Goal: Transaction & Acquisition: Purchase product/service

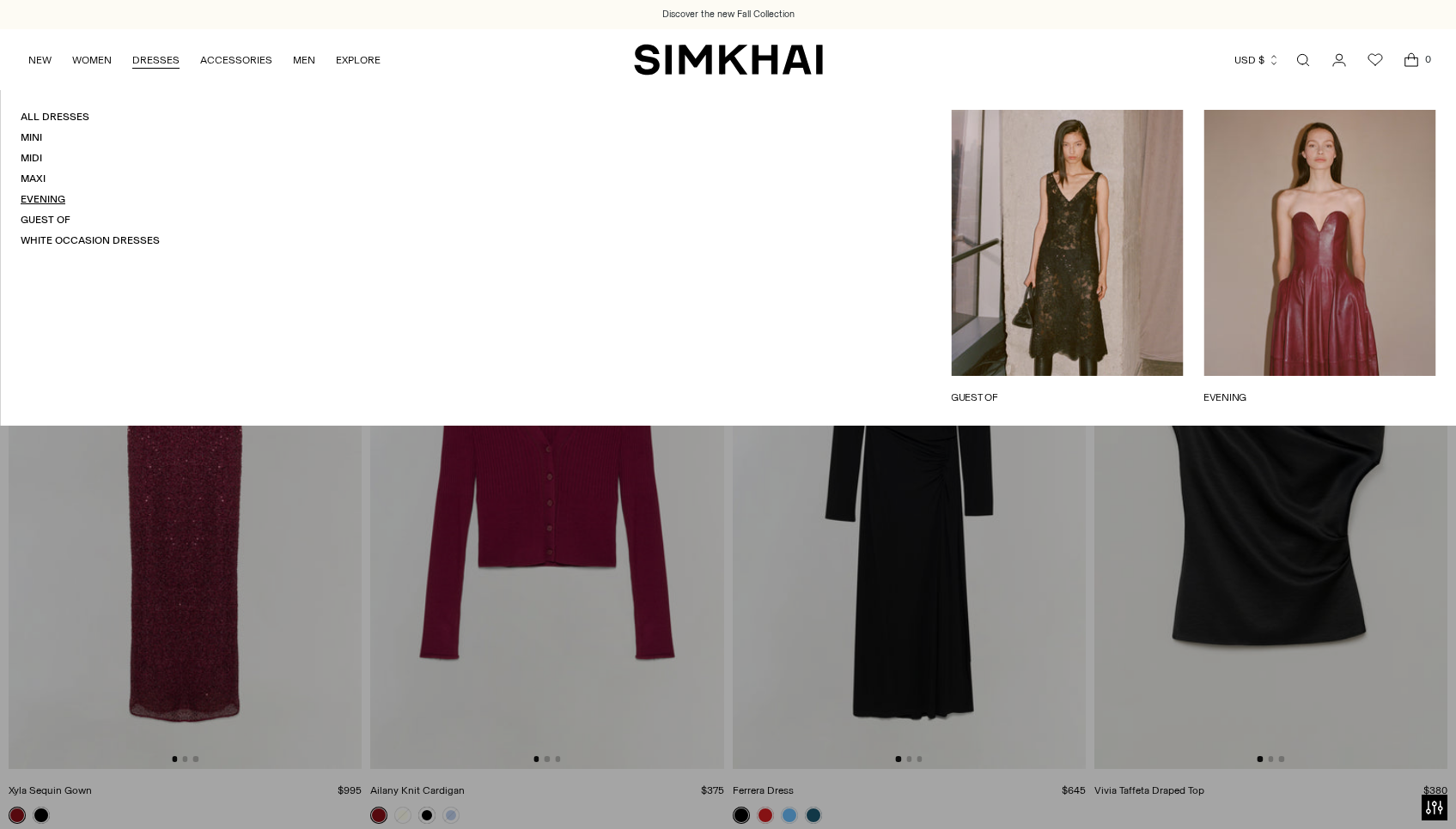
click at [35, 205] on link "Evening" at bounding box center [43, 199] width 45 height 12
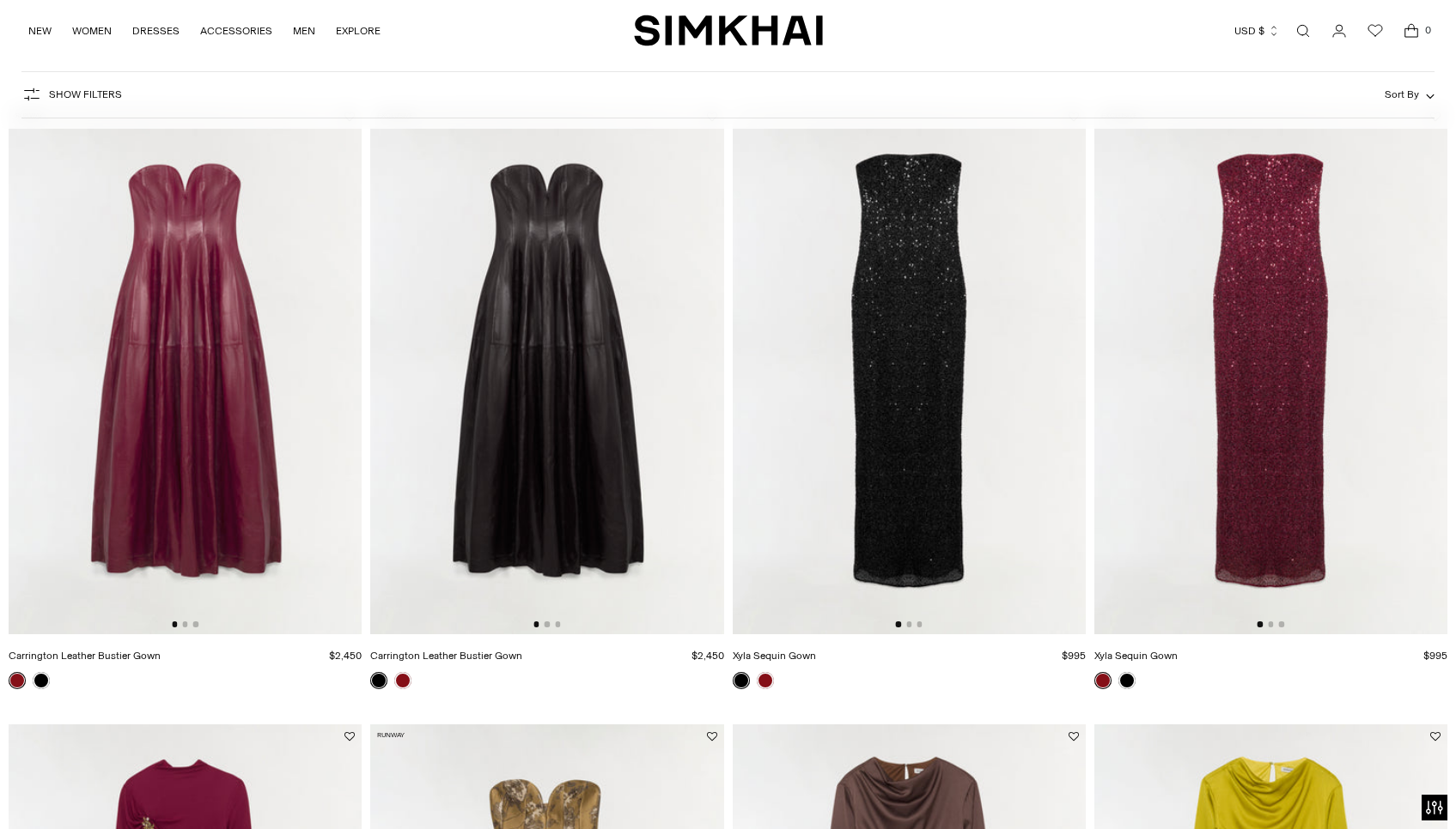
scroll to position [138, 0]
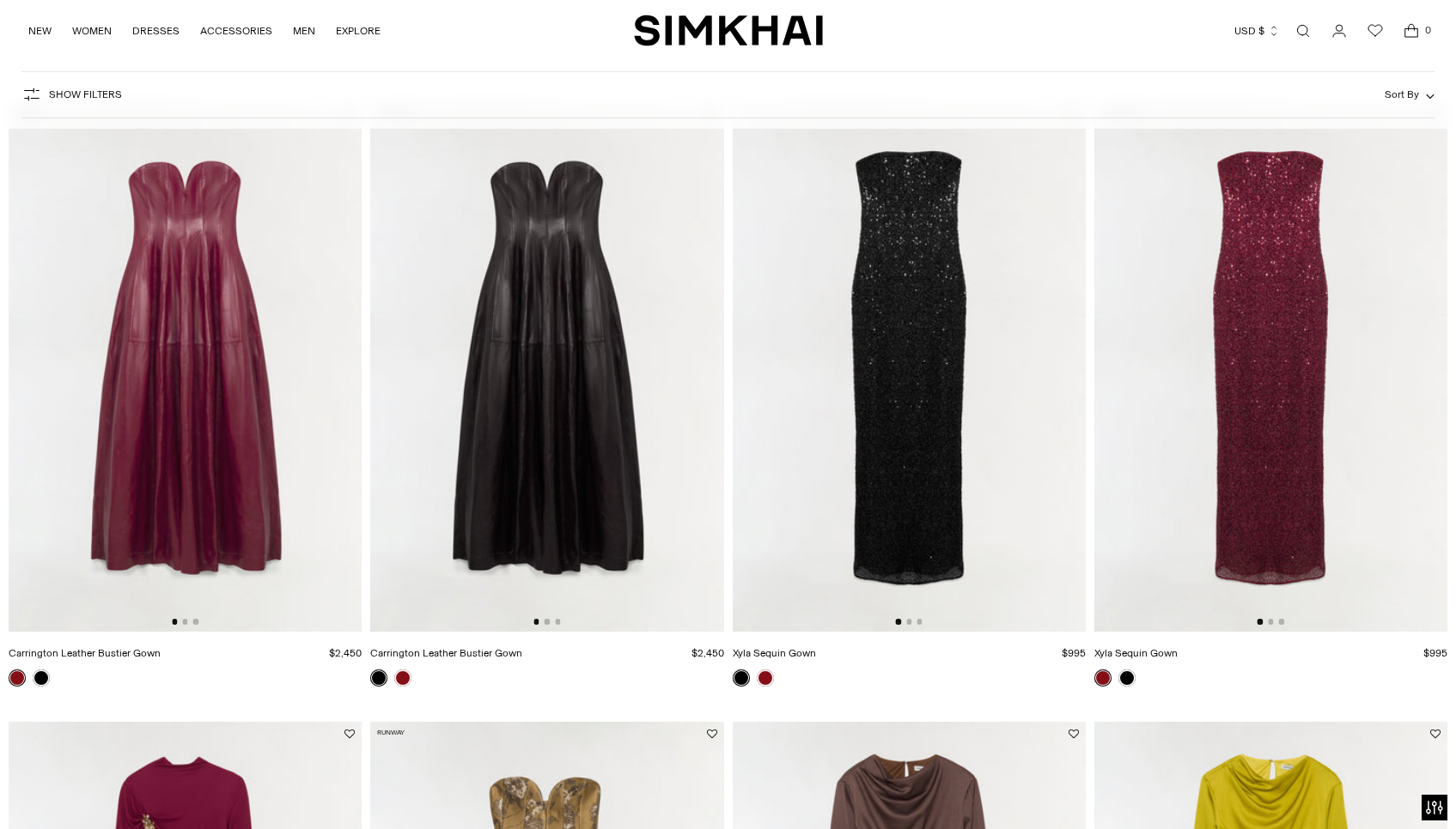
click at [181, 624] on div at bounding box center [184, 620] width 26 height 5
click at [185, 624] on button "Go to slide 2" at bounding box center [184, 620] width 5 height 5
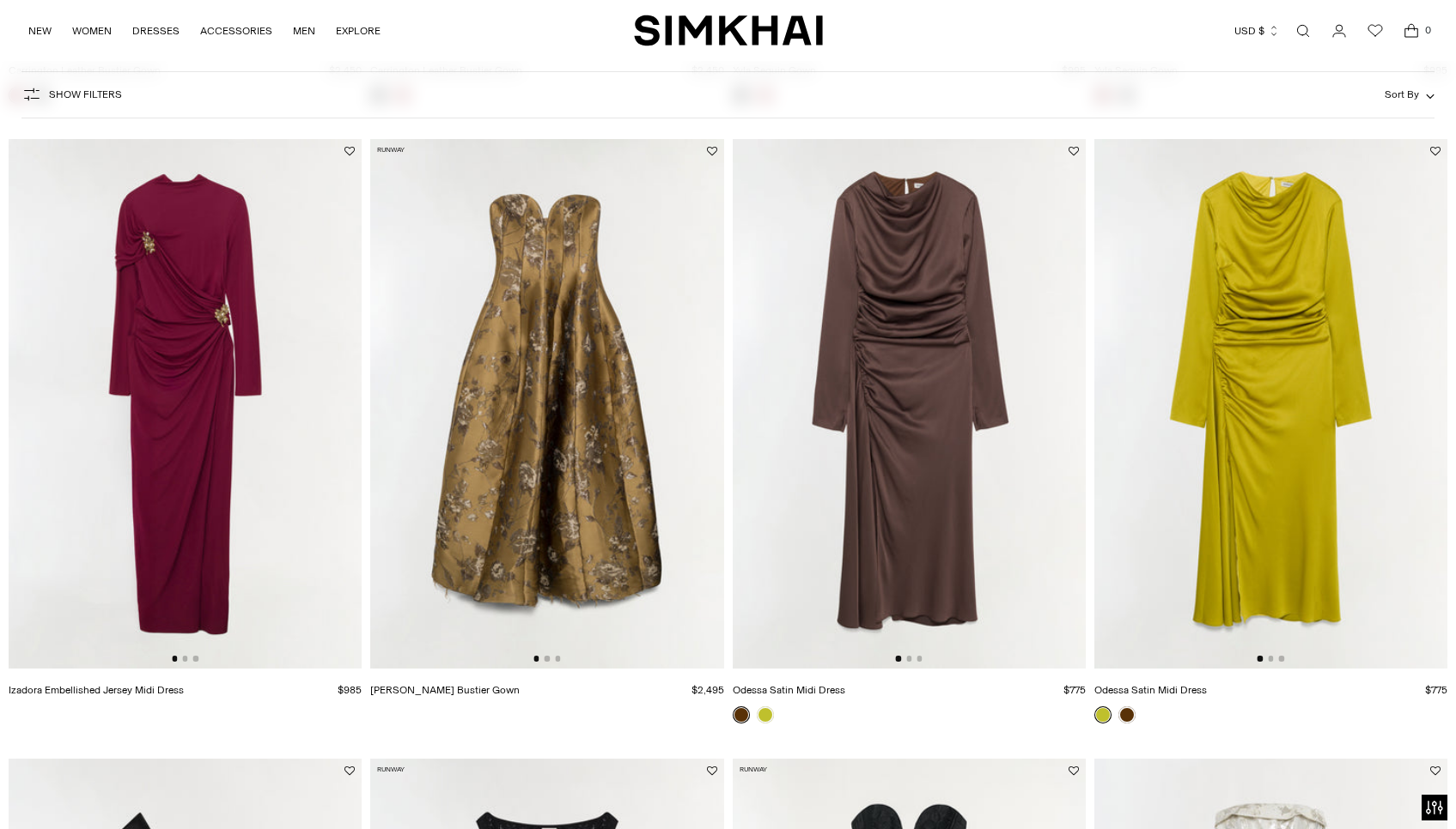
scroll to position [722, 0]
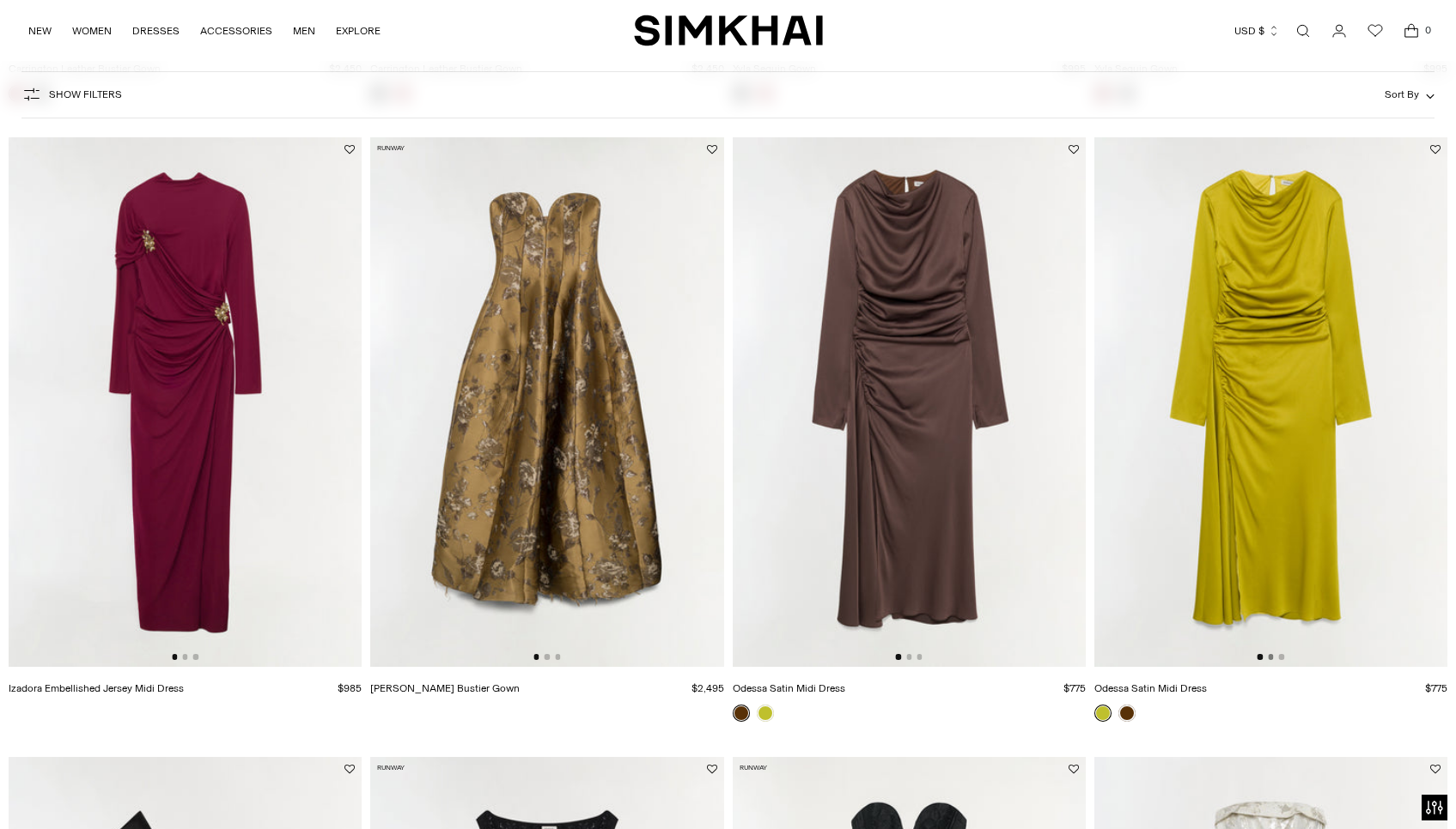
click at [1269, 659] on button "Go to slide 2" at bounding box center [1270, 656] width 5 height 5
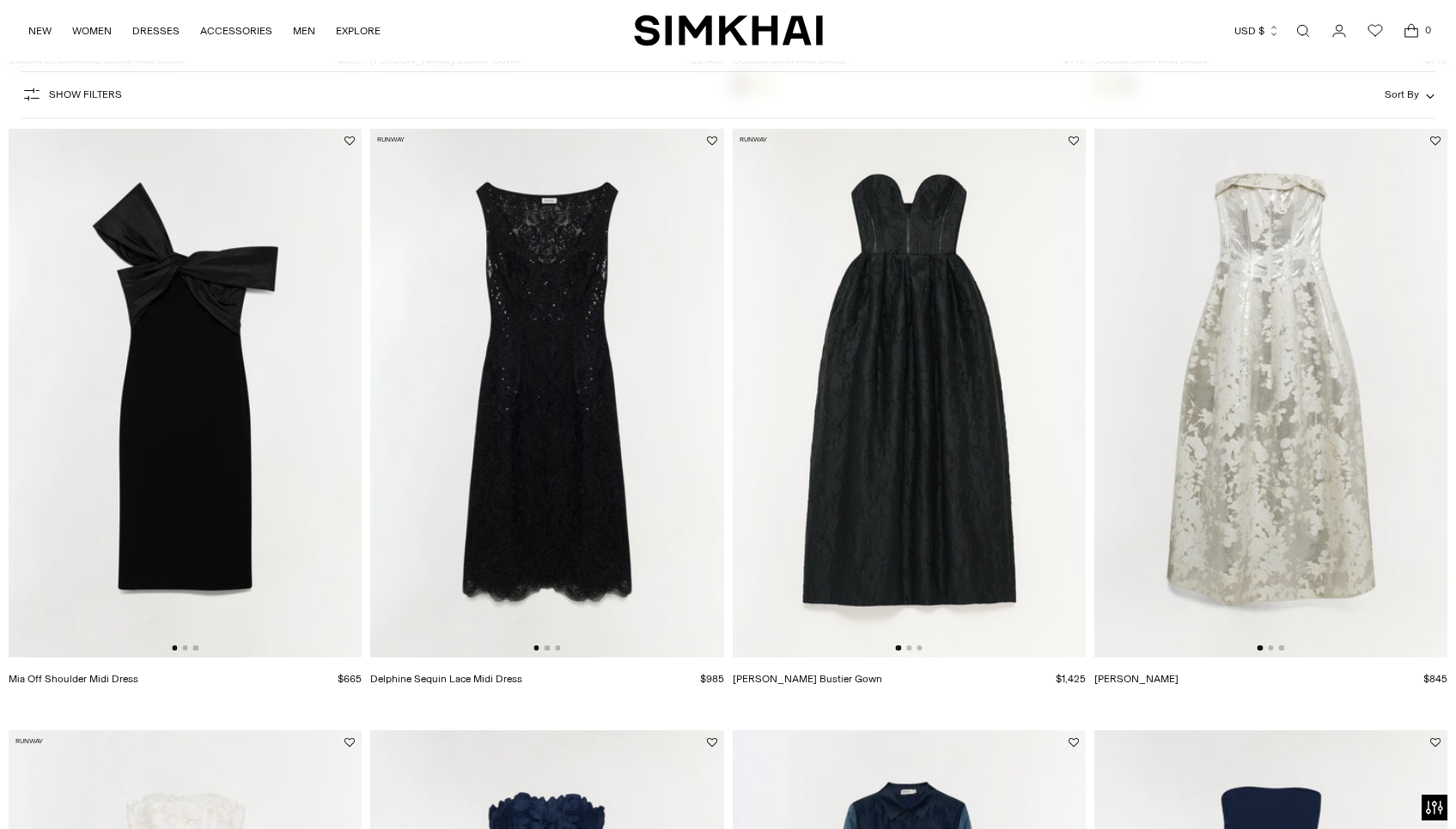
scroll to position [1351, 0]
click at [909, 650] on button "Go to slide 2" at bounding box center [908, 647] width 5 height 5
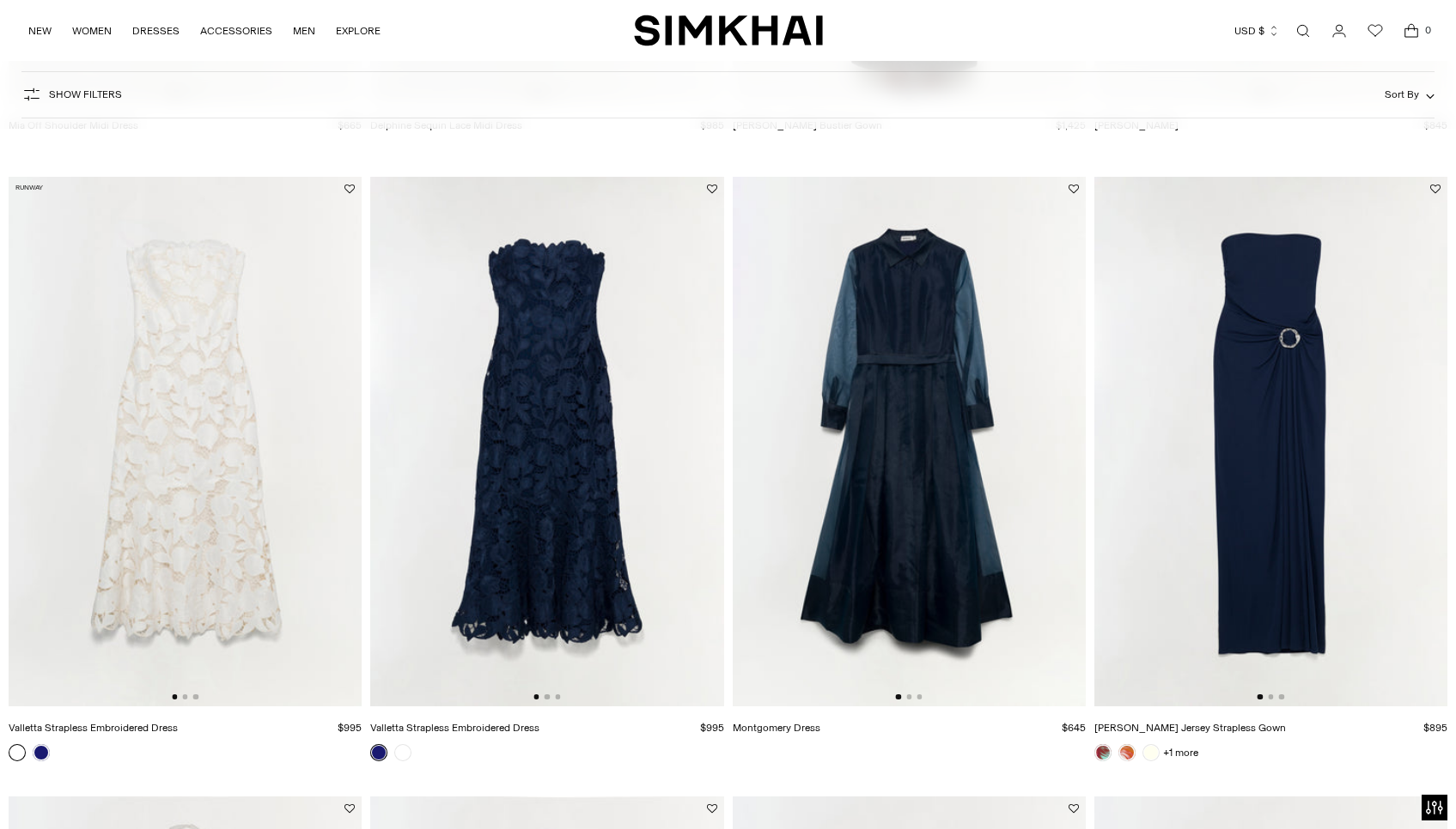
scroll to position [1909, 0]
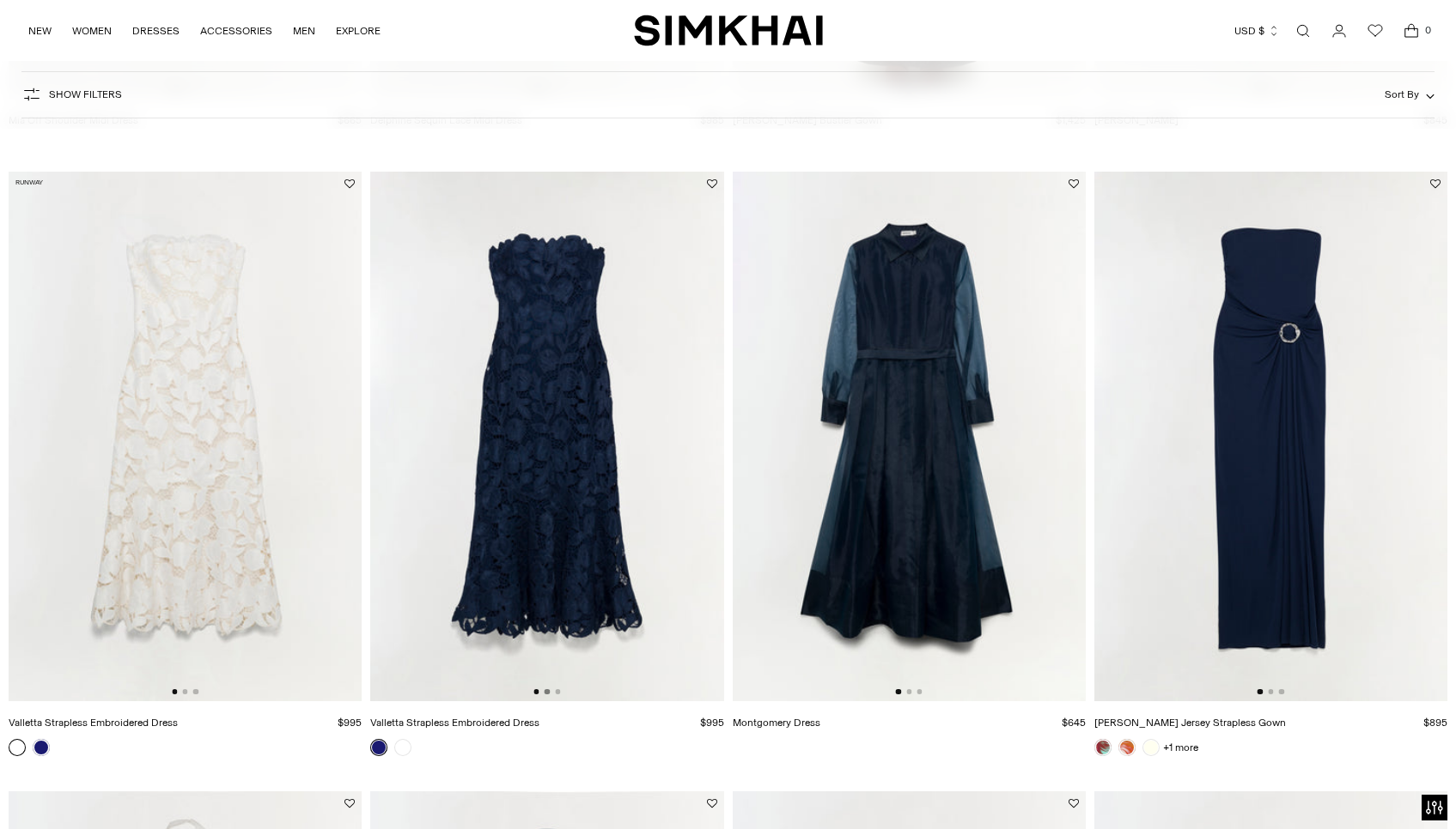
click at [545, 694] on button "Go to slide 2" at bounding box center [546, 691] width 5 height 5
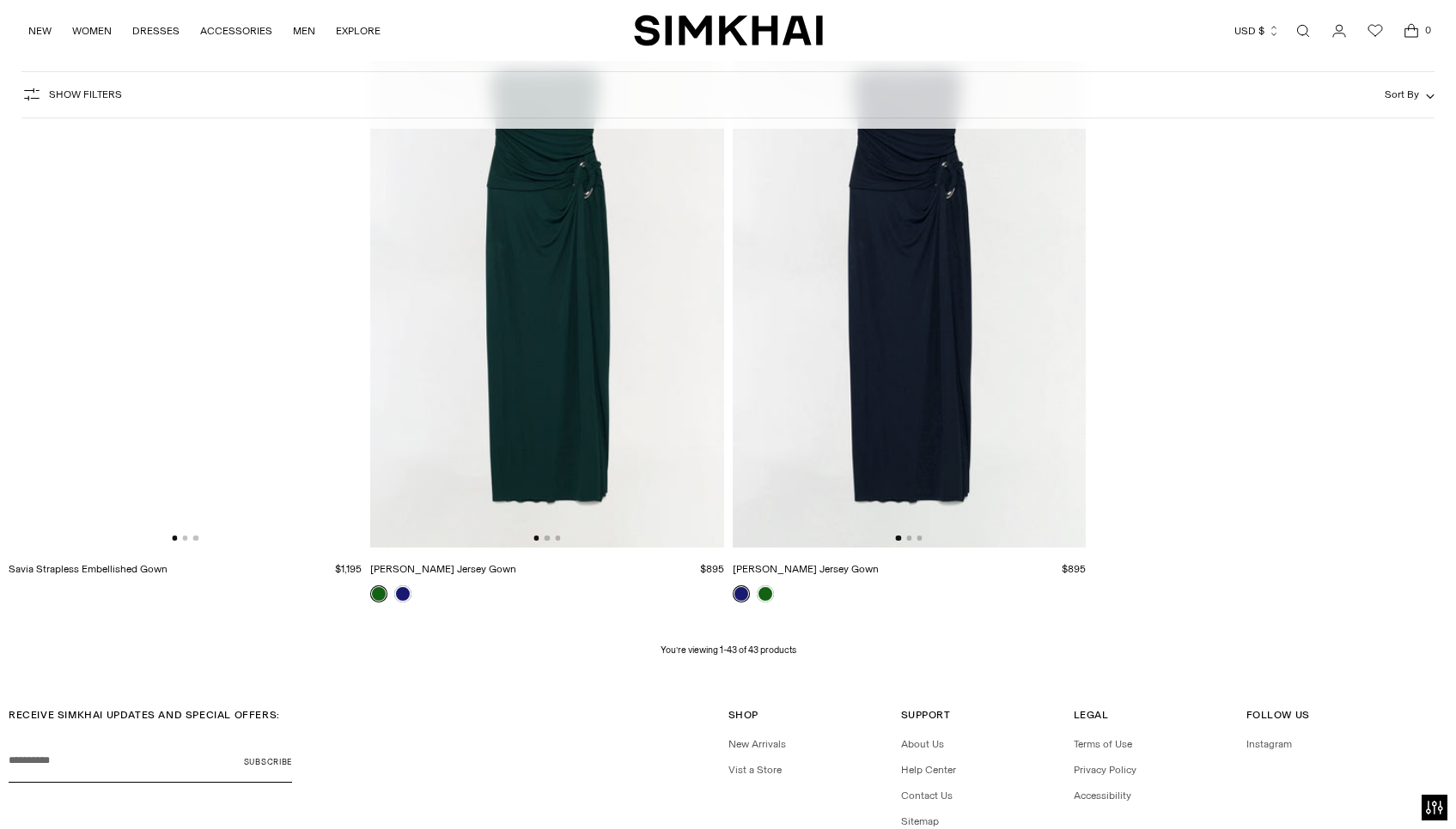
scroll to position [6374, 0]
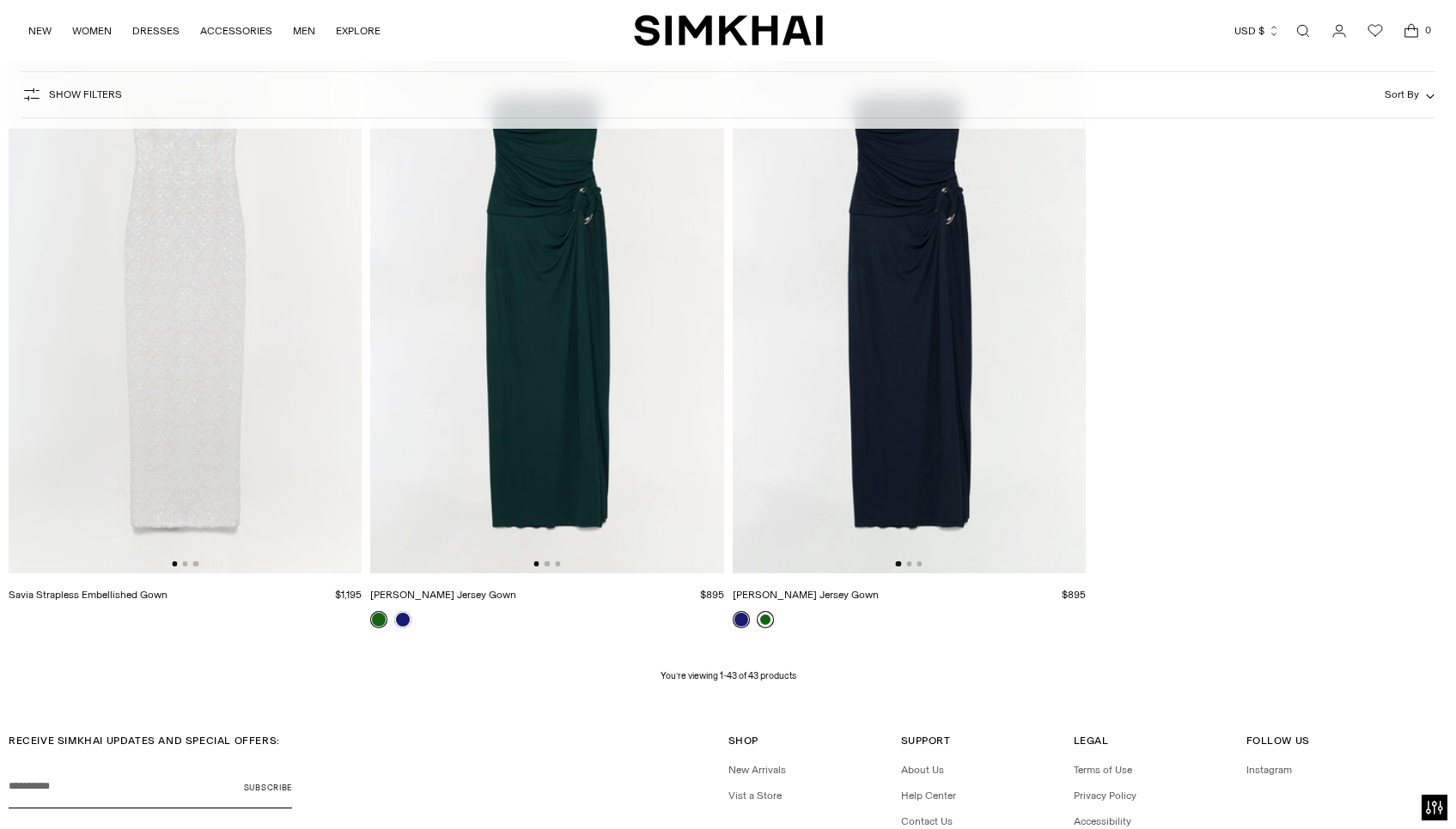
click at [763, 628] on link at bounding box center [765, 620] width 18 height 18
